Goal: Navigation & Orientation: Find specific page/section

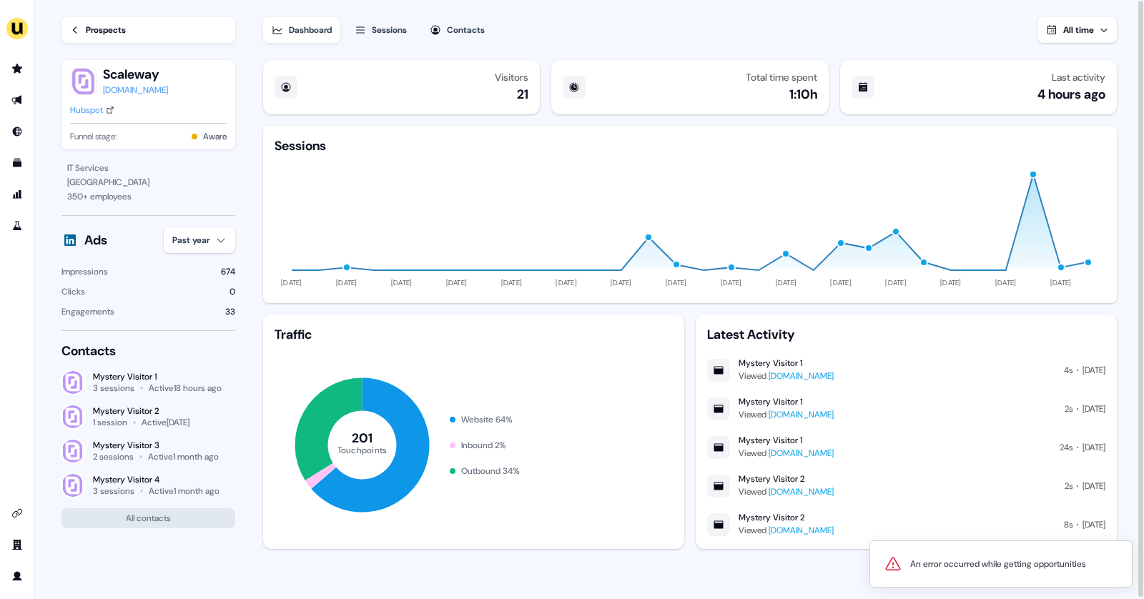
click at [83, 32] on link "Prospects" at bounding box center [149, 30] width 174 height 26
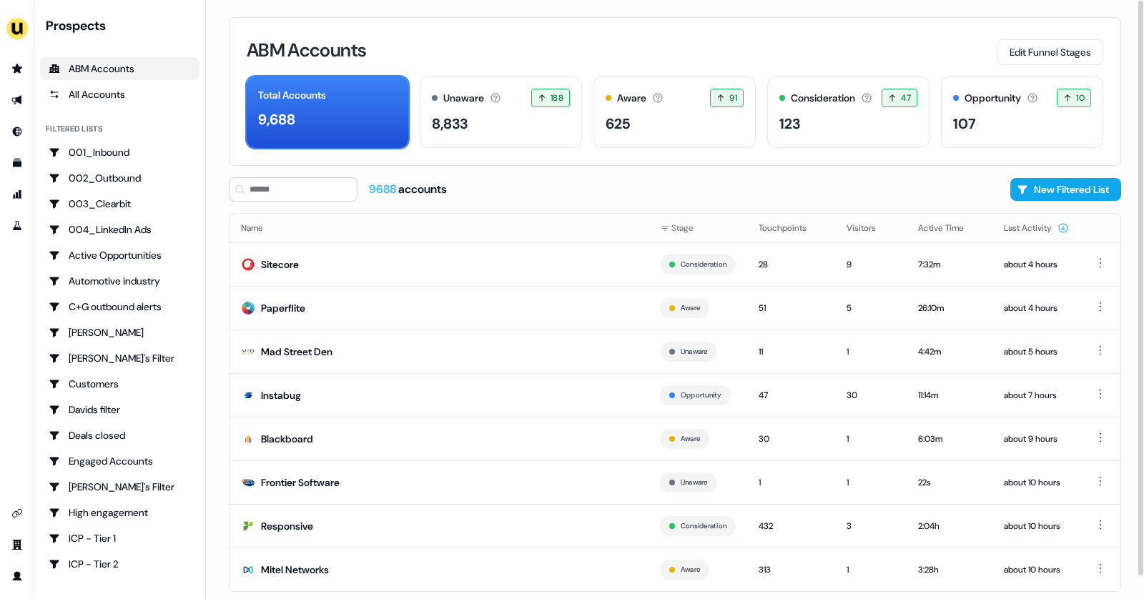
scroll to position [24, 0]
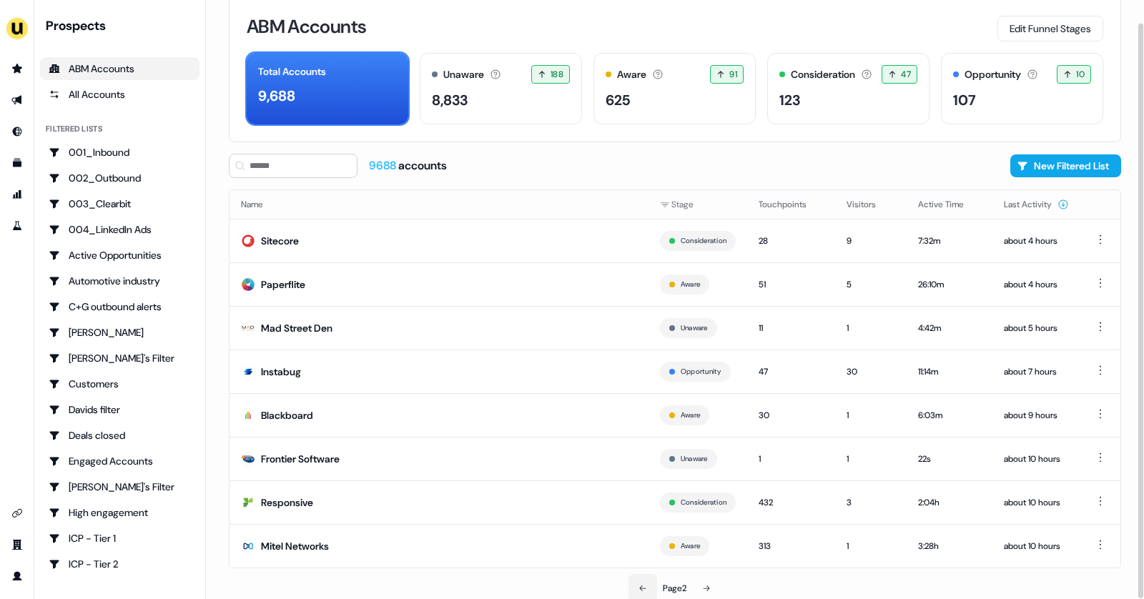
click at [640, 584] on icon at bounding box center [643, 588] width 9 height 9
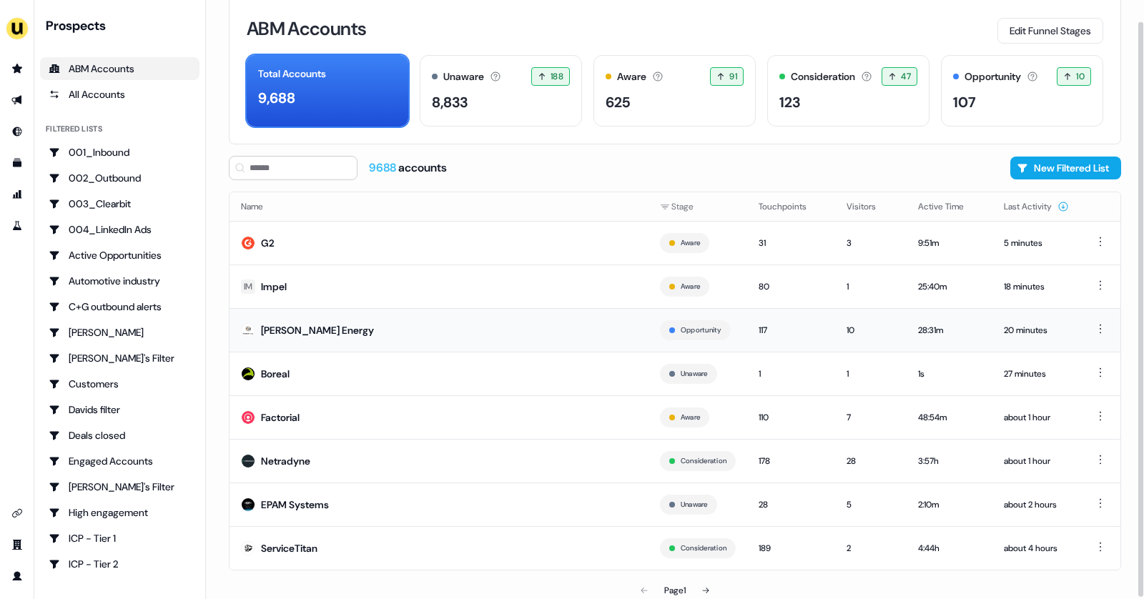
scroll to position [24, 0]
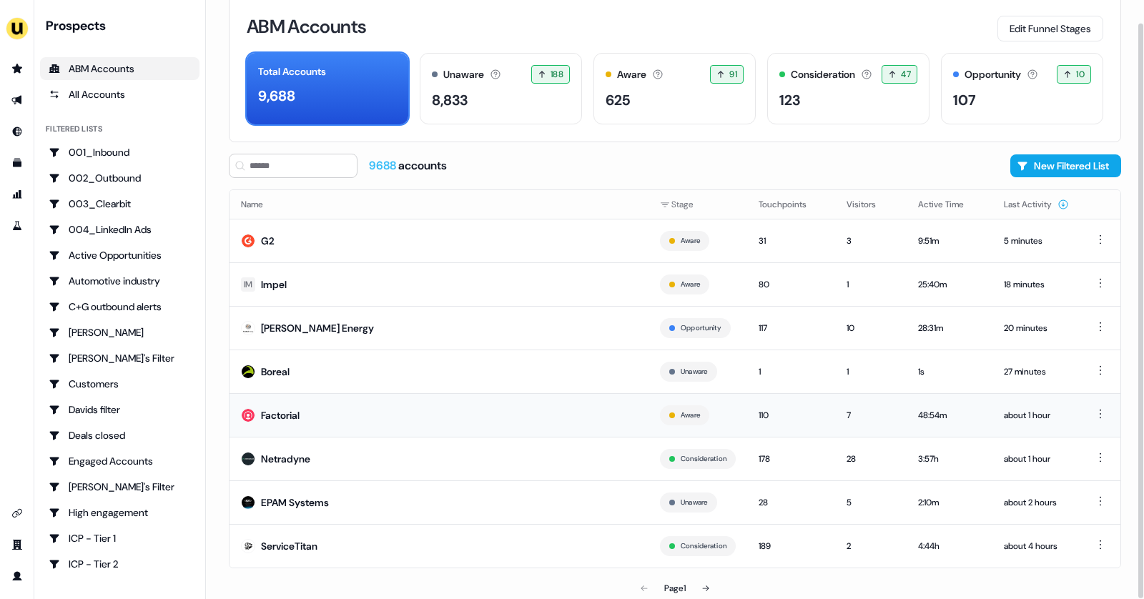
click at [311, 416] on td "Factorial" at bounding box center [439, 415] width 419 height 44
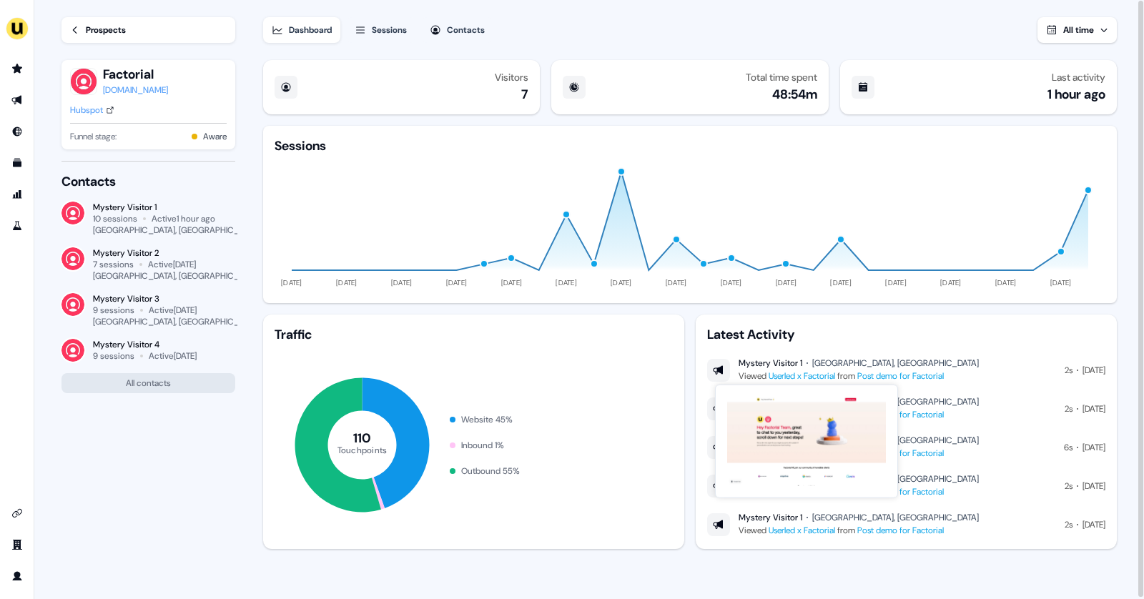
click at [806, 373] on link "Userled x Factorial" at bounding box center [802, 375] width 67 height 11
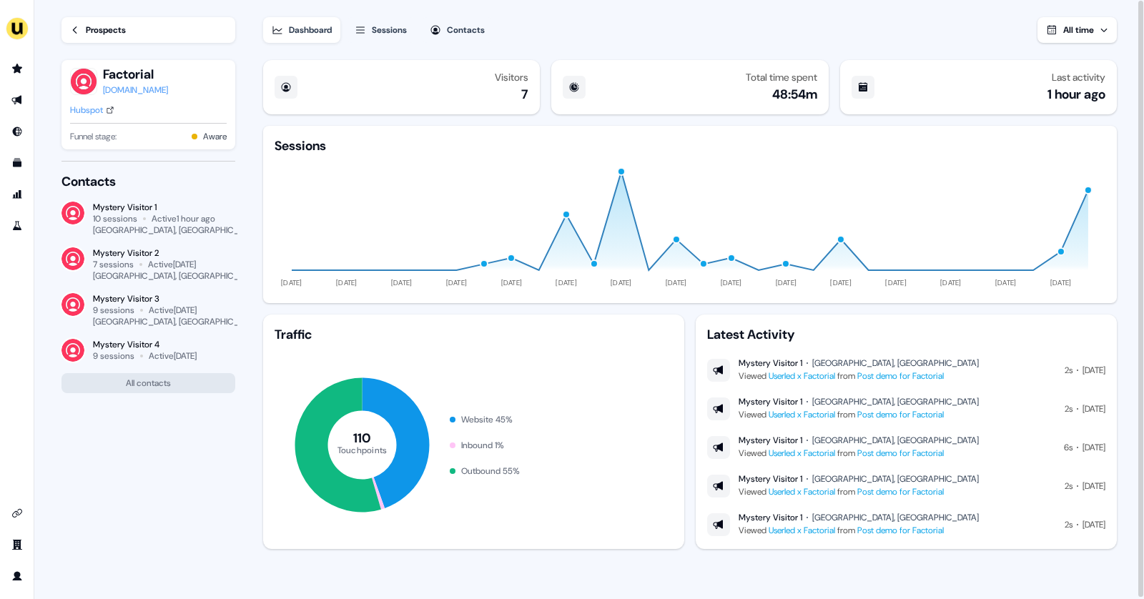
click at [390, 34] on div "Sessions" at bounding box center [389, 30] width 35 height 14
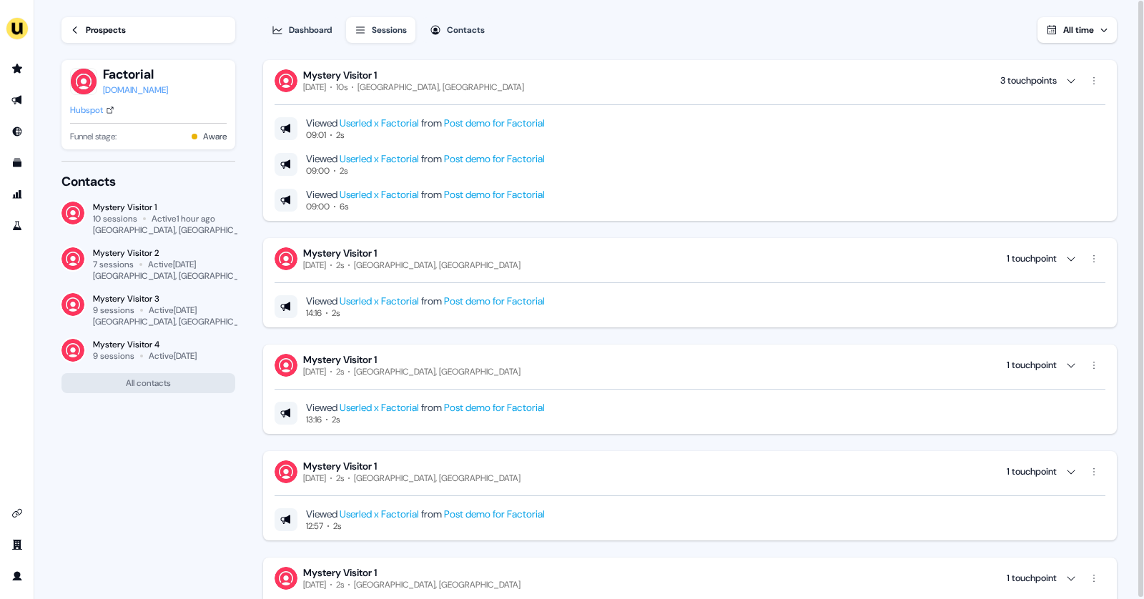
click at [454, 29] on div "Contacts" at bounding box center [466, 30] width 38 height 14
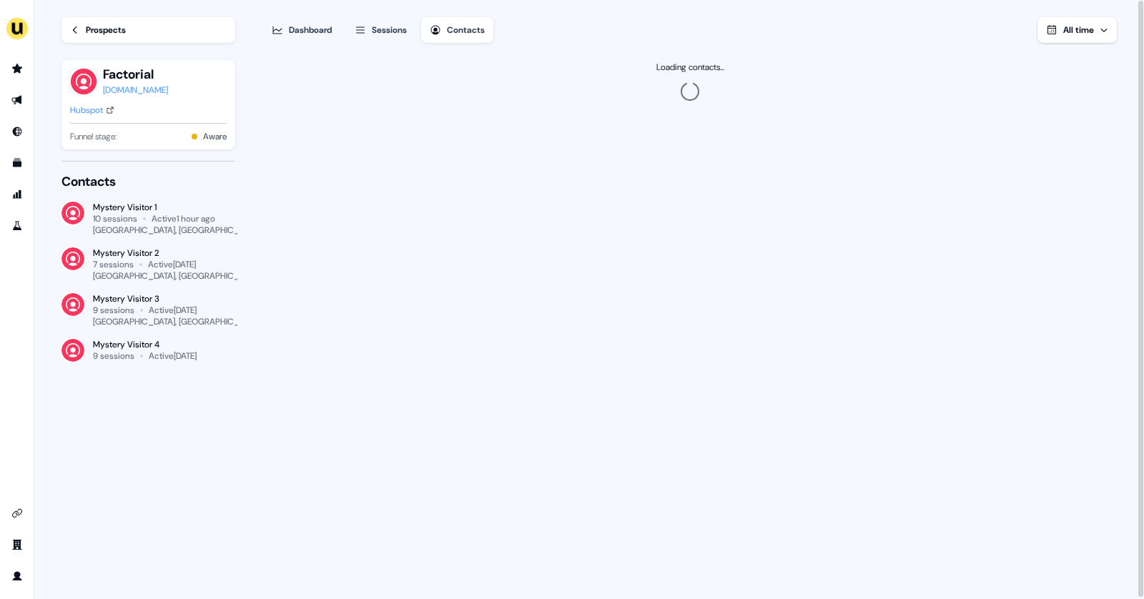
click at [405, 28] on div "Sessions" at bounding box center [389, 30] width 35 height 14
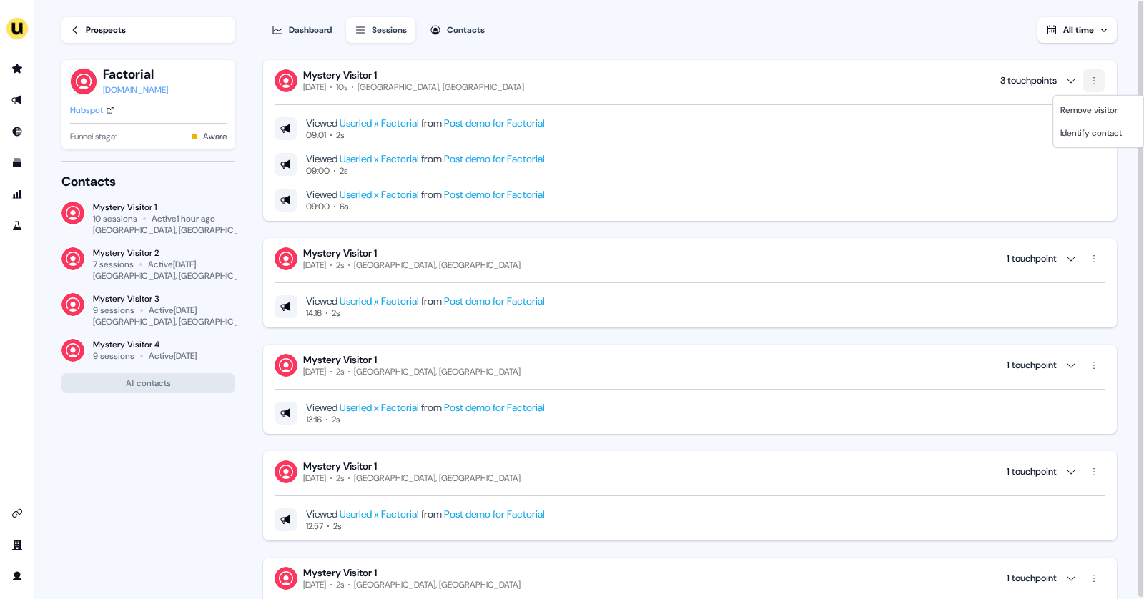
click at [1092, 75] on html "For the best experience switch devices to a bigger screen. Go to [DOMAIN_NAME] …" at bounding box center [572, 299] width 1144 height 599
click at [976, 182] on html "For the best experience switch devices to a bigger screen. Go to [DOMAIN_NAME] …" at bounding box center [572, 299] width 1144 height 599
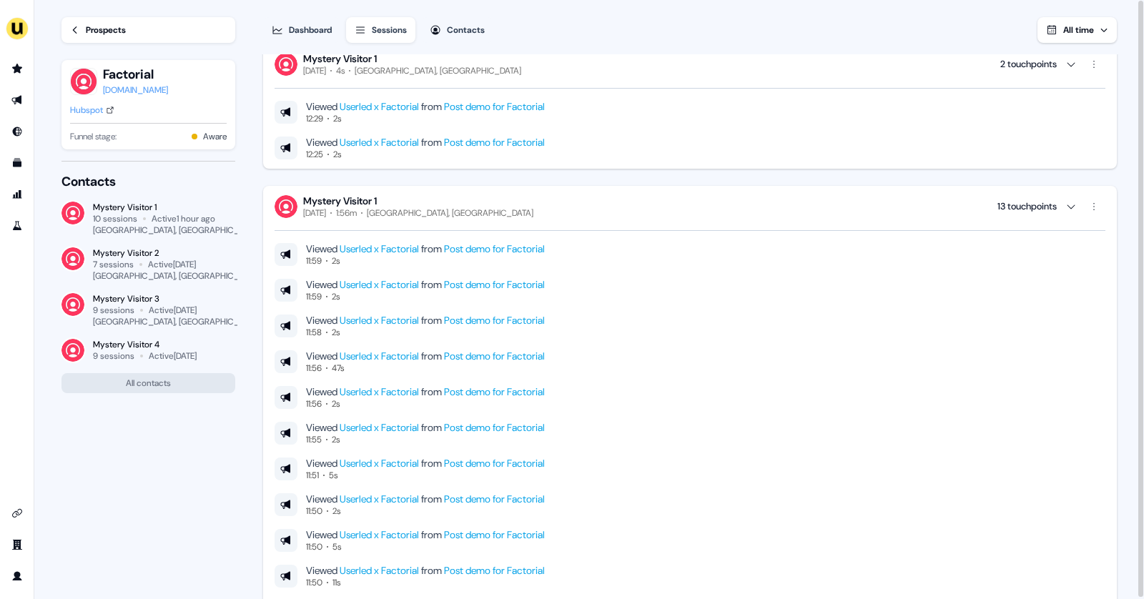
scroll to position [624, 0]
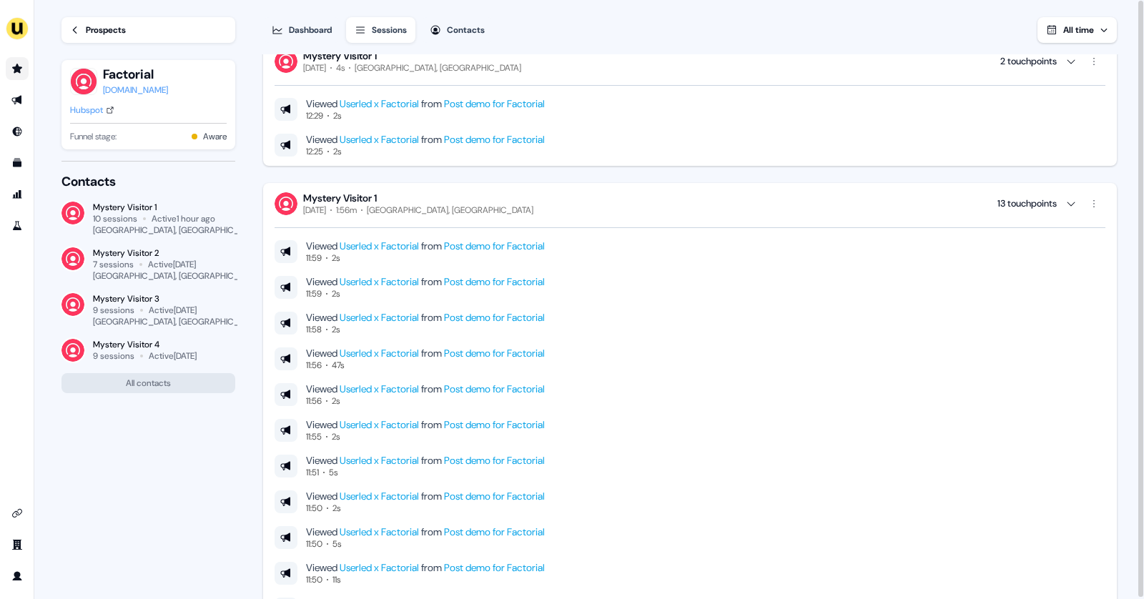
click at [8, 67] on link "Go to prospects" at bounding box center [17, 68] width 23 height 23
